Goal: Task Accomplishment & Management: Manage account settings

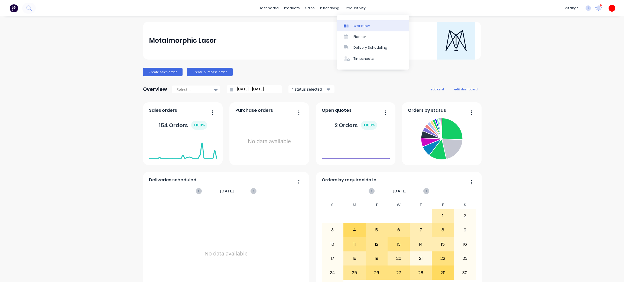
click at [356, 28] on div "Workflow" at bounding box center [361, 26] width 16 height 5
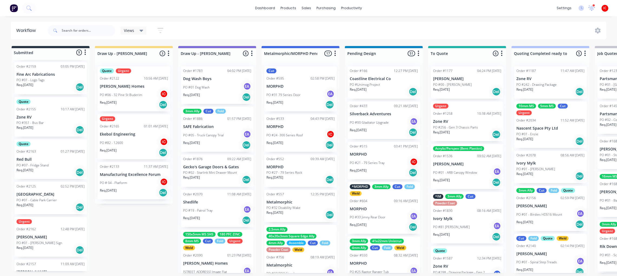
scroll to position [45, 0]
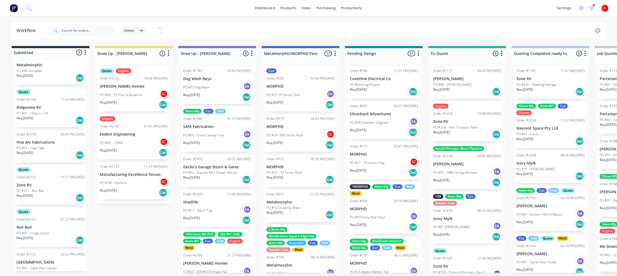
click at [133, 133] on p "Ekebol Engineering" at bounding box center [134, 134] width 68 height 5
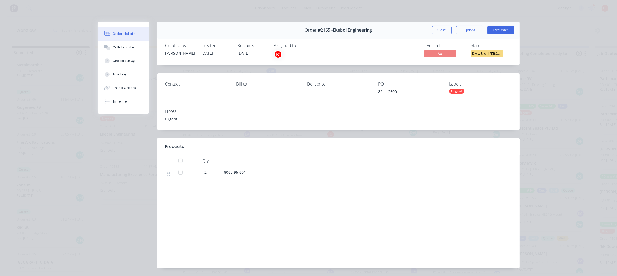
click at [440, 32] on button "Close" at bounding box center [442, 30] width 20 height 9
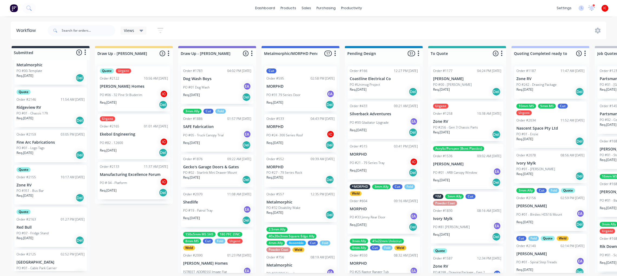
drag, startPoint x: 134, startPoint y: 235, endPoint x: 71, endPoint y: 164, distance: 95.3
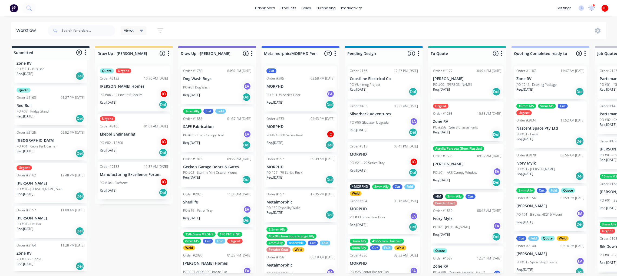
scroll to position [0, 0]
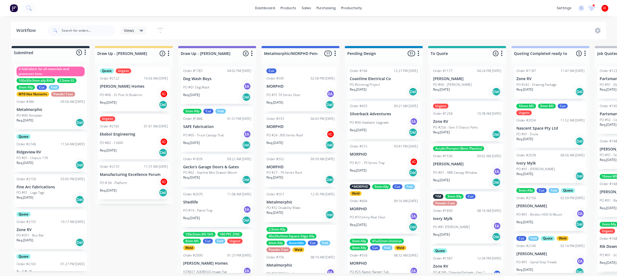
click at [135, 132] on p "Ekebol Engineering" at bounding box center [134, 134] width 68 height 5
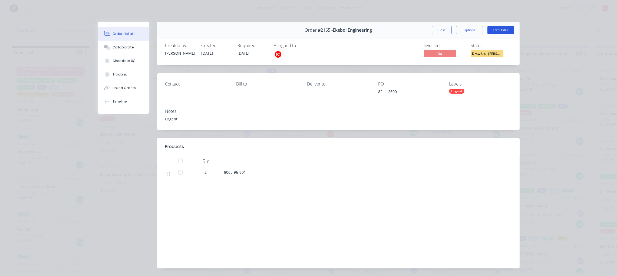
click at [497, 30] on button "Edit Order" at bounding box center [501, 30] width 27 height 9
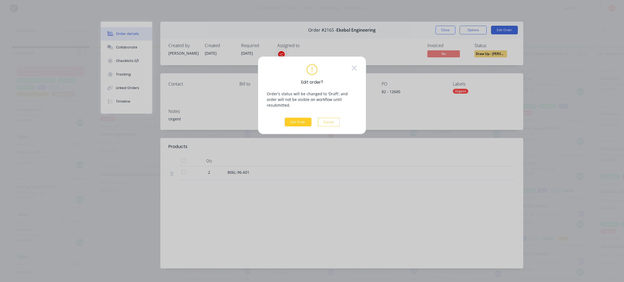
click at [300, 118] on button "Edit Order" at bounding box center [297, 122] width 27 height 9
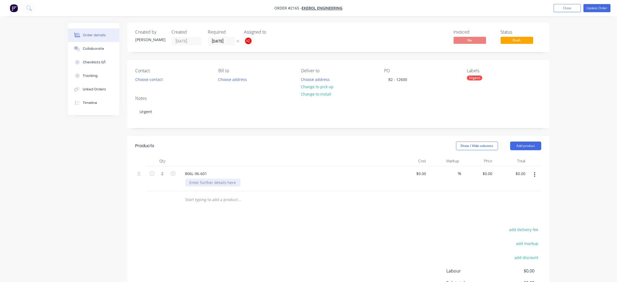
click at [199, 183] on div at bounding box center [212, 183] width 55 height 8
click at [479, 79] on div "Urgent" at bounding box center [474, 78] width 15 height 5
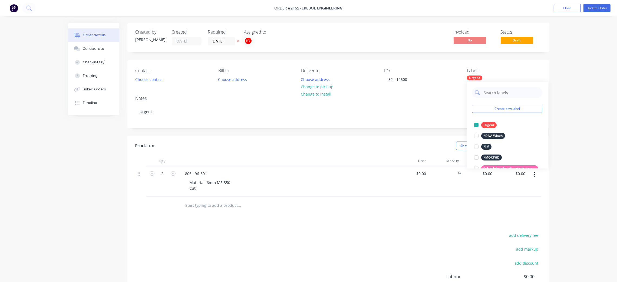
click at [495, 93] on input "text" at bounding box center [512, 92] width 57 height 11
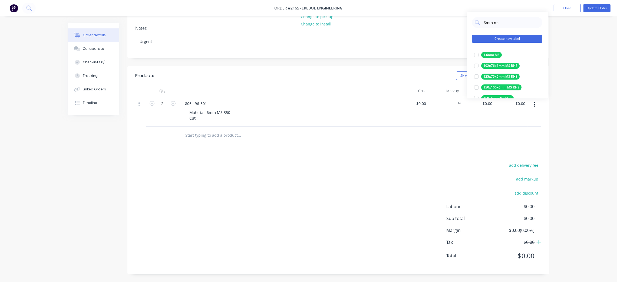
type input "6mm ms"
click at [512, 37] on button "Create new label" at bounding box center [508, 39] width 70 height 8
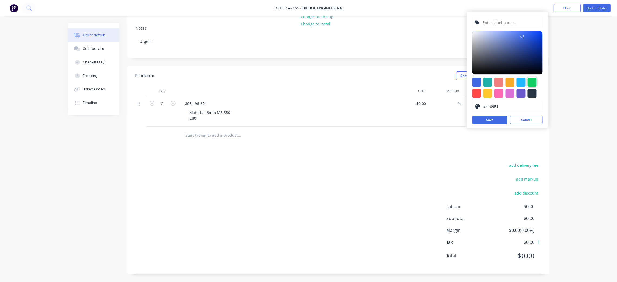
click at [531, 81] on div at bounding box center [532, 82] width 9 height 9
type input "#13CE66"
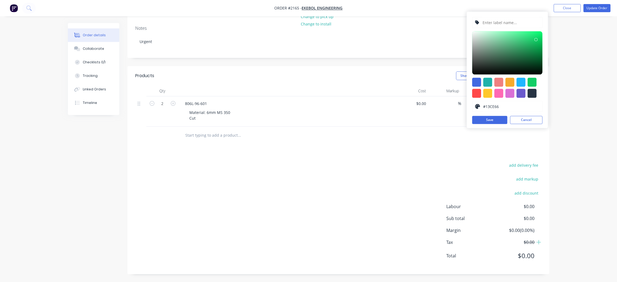
click at [497, 24] on input "text" at bounding box center [511, 22] width 58 height 10
type input "6mm MS 350"
click at [488, 118] on button "Save" at bounding box center [490, 120] width 35 height 8
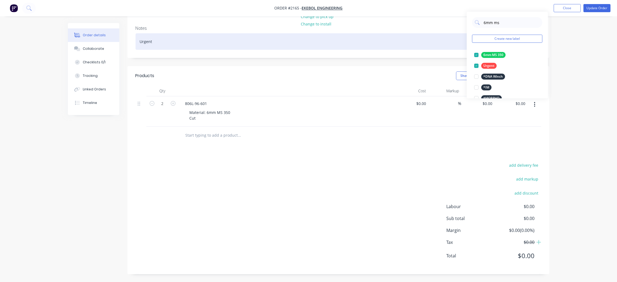
click at [402, 50] on div "Urgent" at bounding box center [339, 41] width 406 height 17
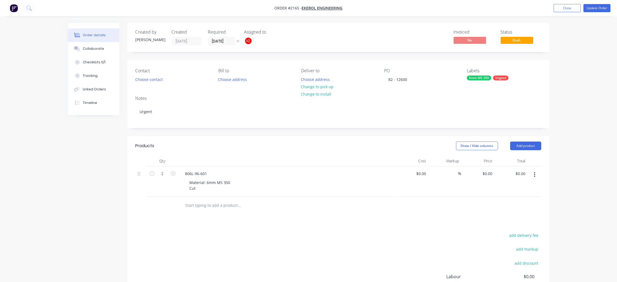
click at [501, 77] on div "Urgent" at bounding box center [500, 78] width 15 height 5
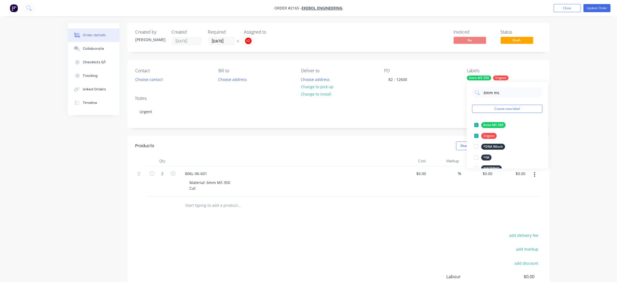
drag, startPoint x: 506, startPoint y: 91, endPoint x: 471, endPoint y: 98, distance: 35.4
click at [471, 98] on div "6mm ms Create new label 6mm MS 350 edit Urgent edit *DNA Winch edit *IM edit *M…" at bounding box center [507, 125] width 81 height 87
type input "CUT"
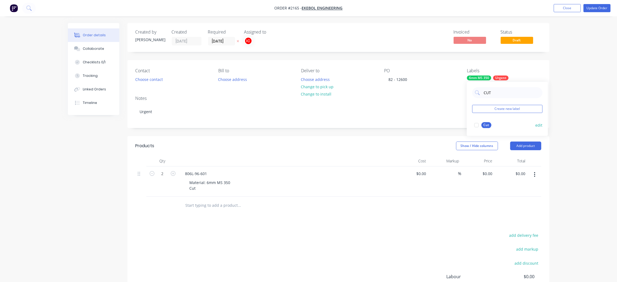
click at [476, 126] on div at bounding box center [477, 125] width 11 height 11
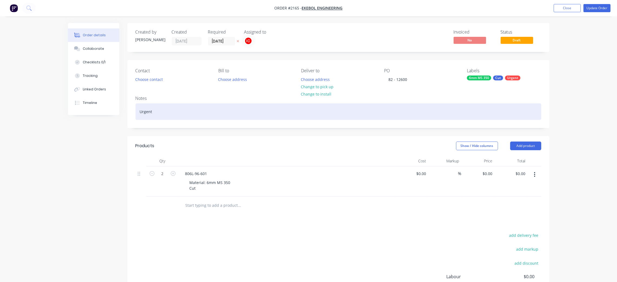
click at [412, 113] on div "Urgent" at bounding box center [339, 111] width 406 height 17
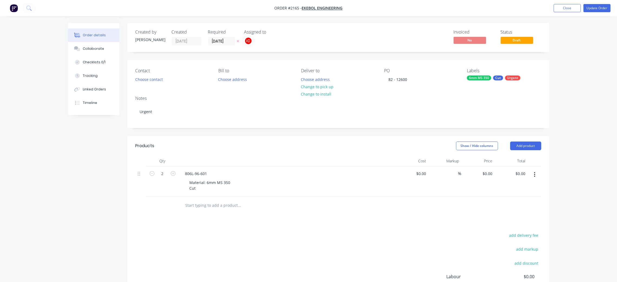
click at [354, 222] on div "Products Show / Hide columns Add product Qty Cost Markup Price Total 2 806L-96-…" at bounding box center [338, 240] width 422 height 208
click at [597, 8] on button "Update Order" at bounding box center [597, 8] width 27 height 8
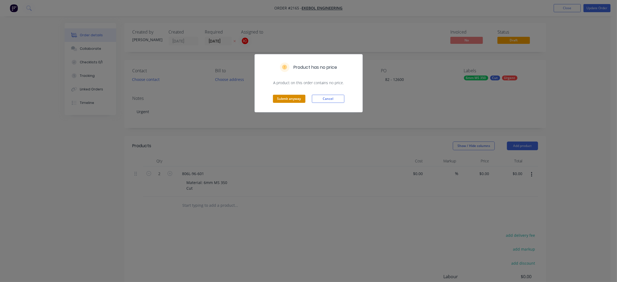
click at [284, 98] on button "Submit anyway" at bounding box center [289, 99] width 32 height 8
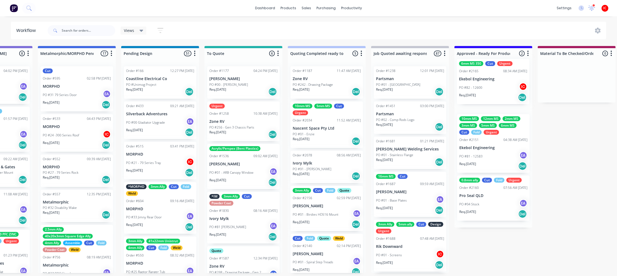
drag, startPoint x: 119, startPoint y: 139, endPoint x: 462, endPoint y: 84, distance: 347.0
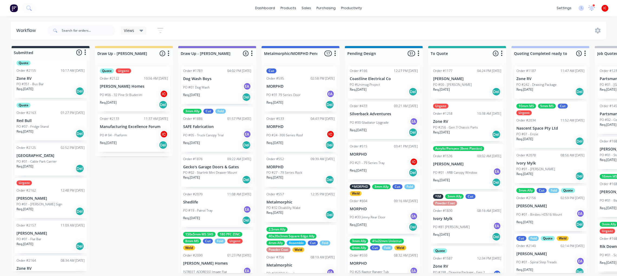
scroll to position [172, 0]
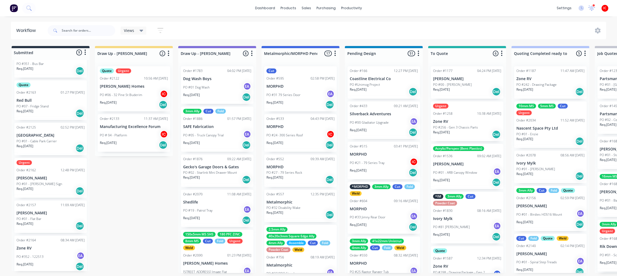
click at [40, 188] on div "Req. [DATE] Del" at bounding box center [51, 191] width 68 height 9
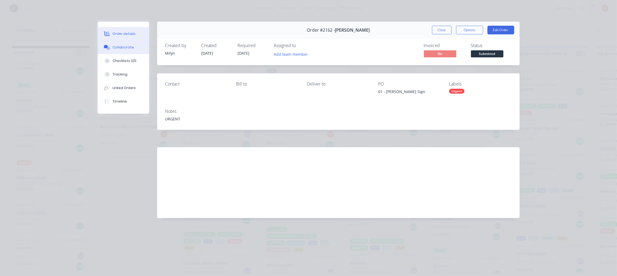
click at [120, 45] on div "Collaborate" at bounding box center [123, 47] width 21 height 5
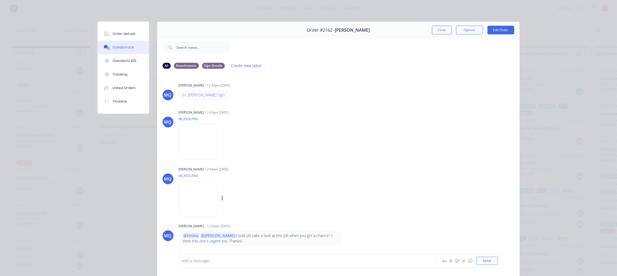
click at [218, 201] on img at bounding box center [198, 198] width 39 height 35
click at [437, 30] on button "Close" at bounding box center [442, 30] width 20 height 9
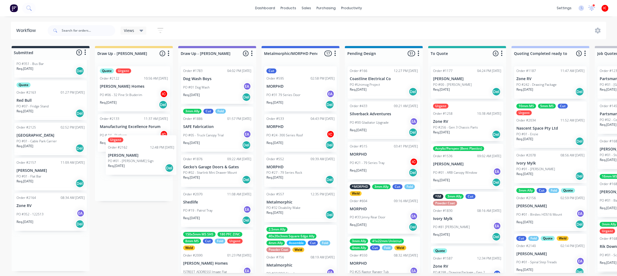
drag, startPoint x: 37, startPoint y: 179, endPoint x: 130, endPoint y: 159, distance: 95.0
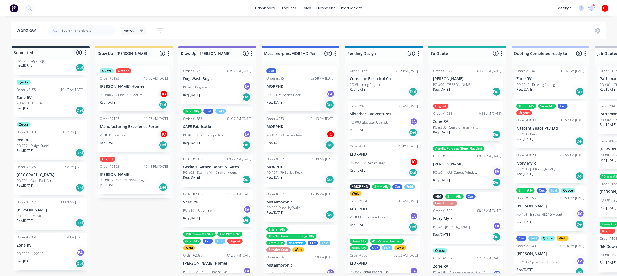
scroll to position [129, 0]
click at [132, 183] on div "Req. [DATE] Del" at bounding box center [134, 187] width 68 height 9
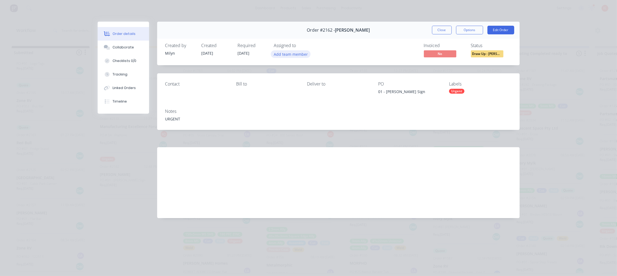
click at [279, 57] on button "Add team member" at bounding box center [291, 53] width 40 height 7
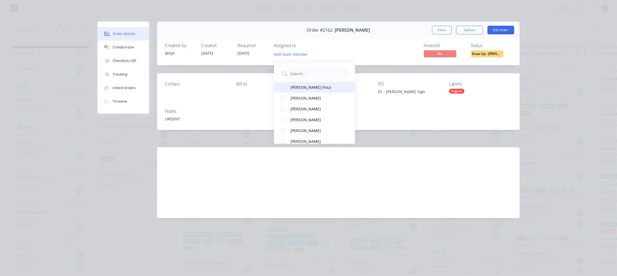
click at [299, 87] on button "[PERSON_NAME] (You)" at bounding box center [314, 87] width 81 height 11
click at [380, 37] on div "Order #2162 - [PERSON_NAME] Close Options Edit Order" at bounding box center [338, 30] width 363 height 17
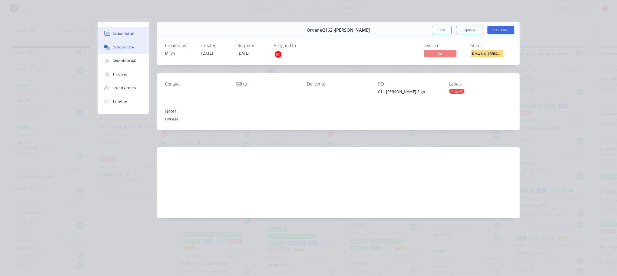
click at [133, 50] on button "Collaborate" at bounding box center [123, 48] width 51 height 14
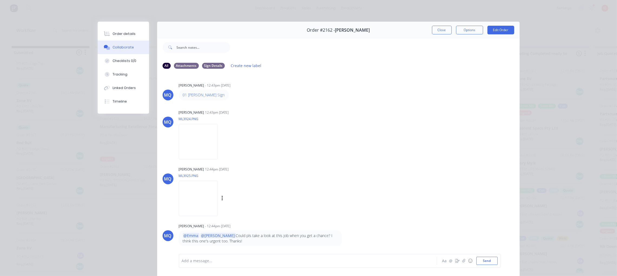
click at [213, 188] on img at bounding box center [198, 198] width 39 height 35
click at [197, 144] on img at bounding box center [198, 141] width 39 height 35
click at [214, 199] on img at bounding box center [198, 198] width 39 height 35
click at [205, 150] on img at bounding box center [198, 141] width 39 height 35
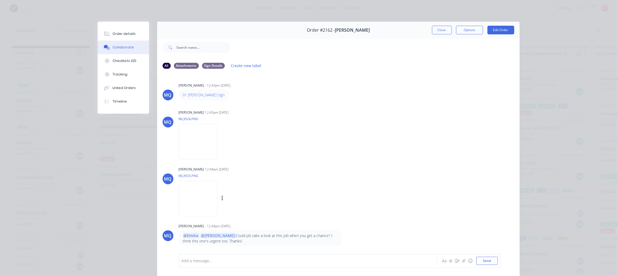
click at [209, 201] on img at bounding box center [198, 198] width 39 height 35
